Goal: Task Accomplishment & Management: Manage account settings

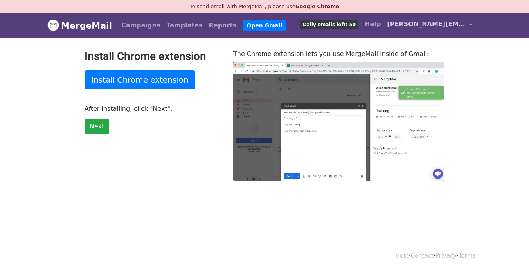
click at [407, 23] on span "[PERSON_NAME][EMAIL_ADDRESS][PERSON_NAME][DOMAIN_NAME]" at bounding box center [426, 24] width 78 height 9
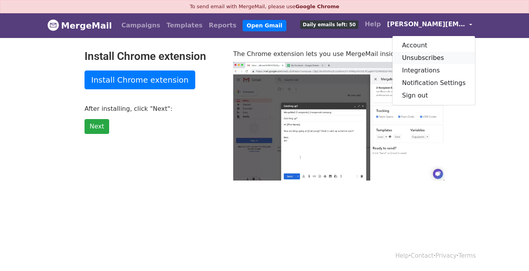
click at [423, 54] on link "Unsubscribes" at bounding box center [434, 58] width 83 height 13
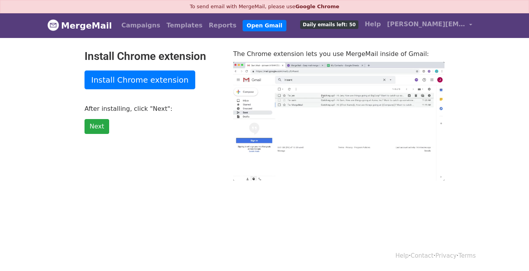
type input "26.58"
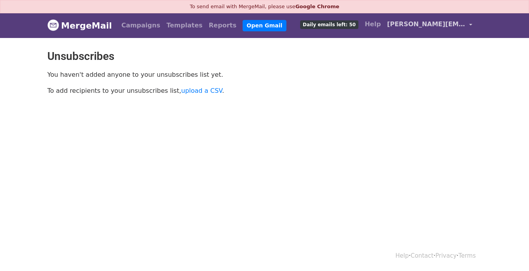
click at [446, 26] on span "[PERSON_NAME][EMAIL_ADDRESS][PERSON_NAME][DOMAIN_NAME]" at bounding box center [426, 24] width 78 height 9
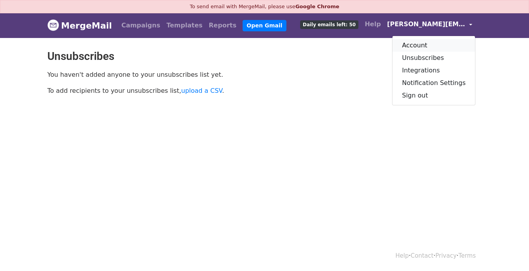
click at [433, 43] on link "Account" at bounding box center [434, 45] width 83 height 13
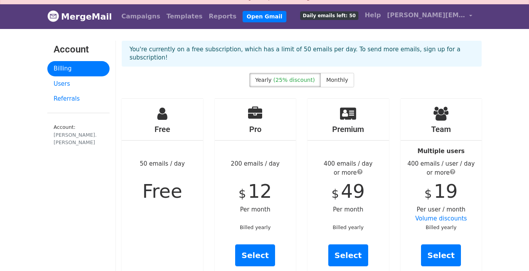
scroll to position [9, 0]
click at [461, 14] on span "[PERSON_NAME][EMAIL_ADDRESS][PERSON_NAME][DOMAIN_NAME]" at bounding box center [426, 15] width 78 height 9
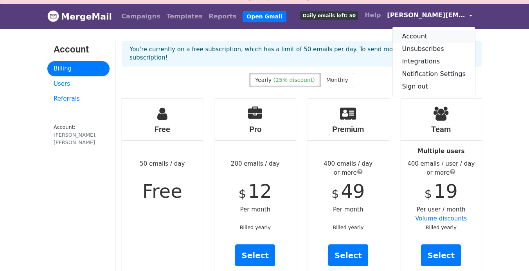
click at [428, 34] on link "Account" at bounding box center [434, 36] width 83 height 13
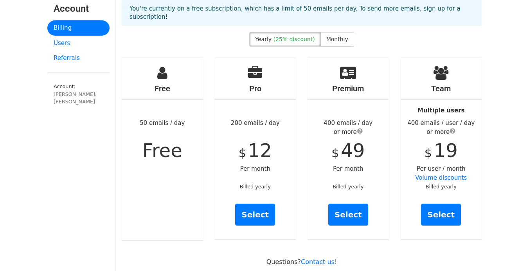
scroll to position [54, 0]
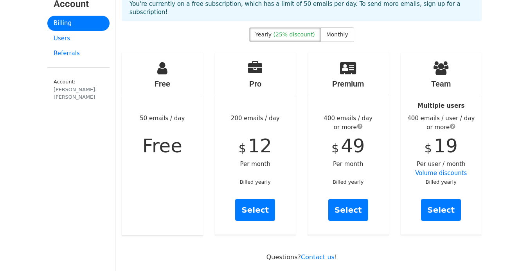
click at [169, 135] on span "Free" at bounding box center [163, 146] width 40 height 22
click at [166, 62] on icon at bounding box center [162, 68] width 10 height 14
click at [76, 36] on link "Users" at bounding box center [78, 38] width 62 height 15
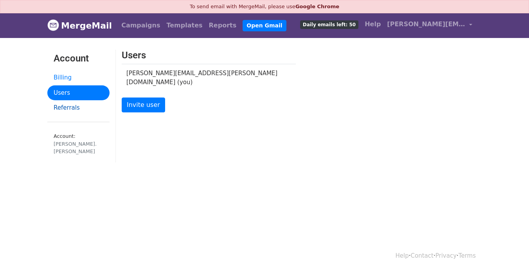
click at [69, 108] on link "Referrals" at bounding box center [78, 107] width 62 height 15
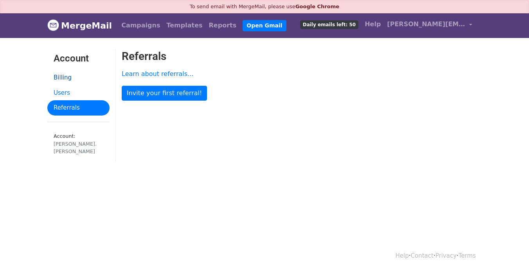
click at [70, 78] on link "Billing" at bounding box center [78, 77] width 62 height 15
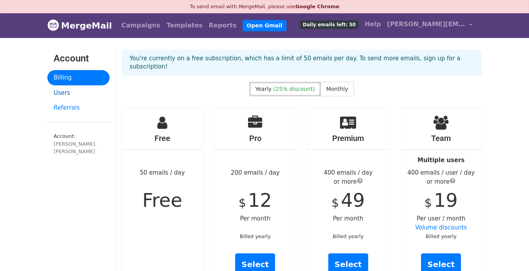
click at [72, 94] on link "Users" at bounding box center [78, 92] width 62 height 15
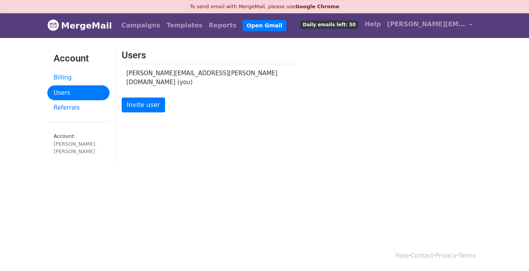
click at [152, 74] on td "favio.vinson@gmail.com (you)" at bounding box center [204, 77] width 165 height 27
click at [66, 75] on link "Billing" at bounding box center [78, 77] width 62 height 15
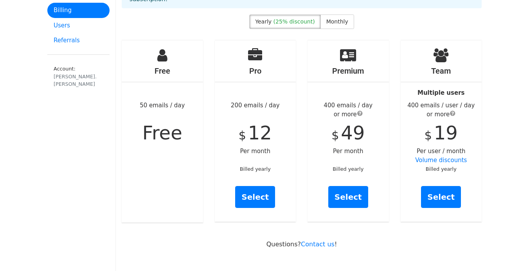
scroll to position [52, 0]
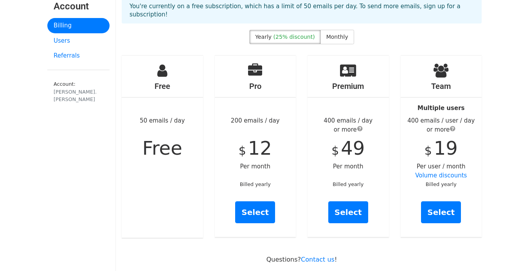
click at [166, 81] on h4 "Free" at bounding box center [162, 85] width 81 height 9
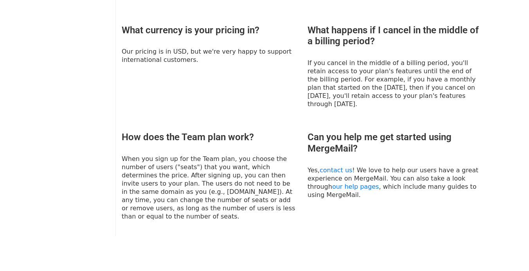
scroll to position [556, 0]
